Goal: Find specific page/section: Find specific page/section

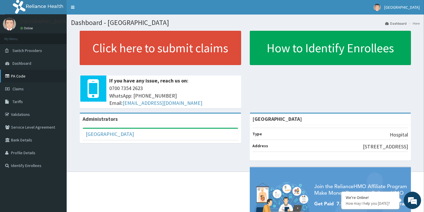
click at [23, 77] on link "PA Code" at bounding box center [33, 76] width 67 height 13
click at [21, 78] on link "PA Code" at bounding box center [33, 76] width 67 height 13
click at [19, 112] on link "Validations" at bounding box center [33, 114] width 67 height 13
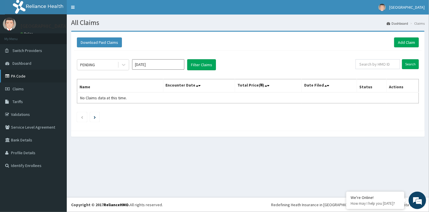
click at [28, 78] on link "PA Code" at bounding box center [33, 76] width 67 height 13
click at [16, 73] on link "PA Code" at bounding box center [33, 76] width 67 height 13
click at [30, 87] on link "Claims" at bounding box center [33, 88] width 67 height 13
